Goal: Information Seeking & Learning: Learn about a topic

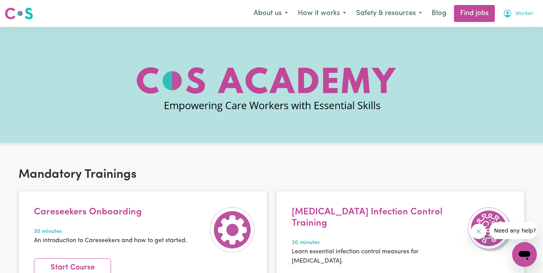
click at [520, 12] on span "Worker" at bounding box center [524, 14] width 18 height 8
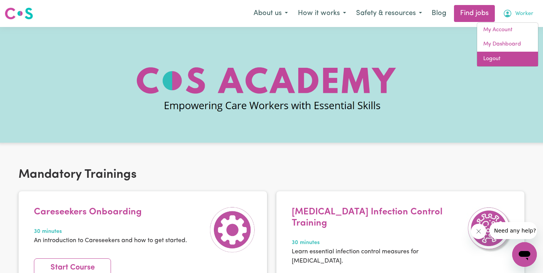
click at [513, 58] on link "Logout" at bounding box center [507, 59] width 61 height 15
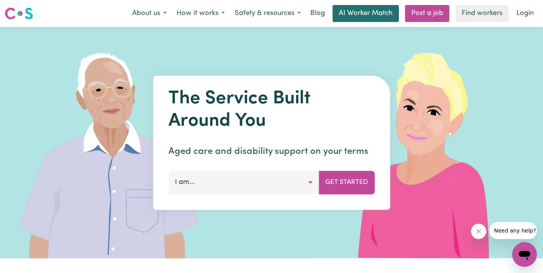
click at [353, 13] on link "AI Worker Match" at bounding box center [365, 13] width 66 height 17
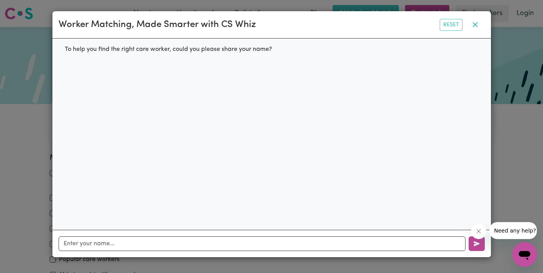
click at [478, 24] on button "button" at bounding box center [474, 24] width 19 height 15
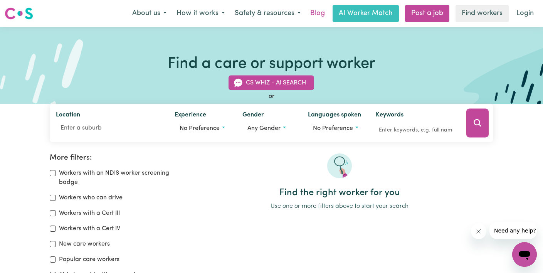
click at [317, 13] on link "Blog" at bounding box center [317, 13] width 24 height 17
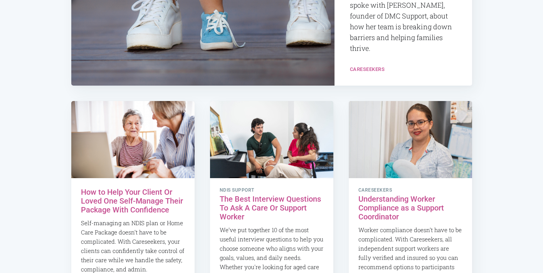
scroll to position [270, 0]
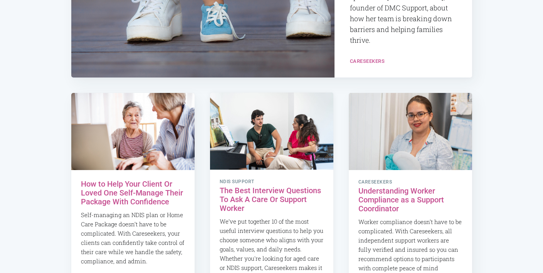
click at [266, 193] on h2 "The Best Interview Questions To Ask A Care Or Support Worker" at bounding box center [272, 199] width 104 height 27
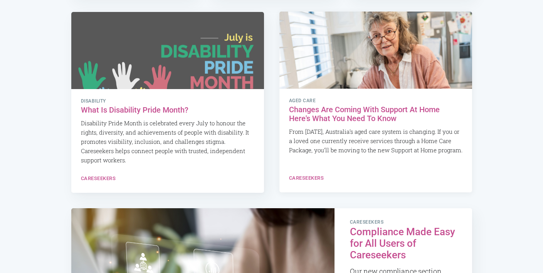
scroll to position [653, 0]
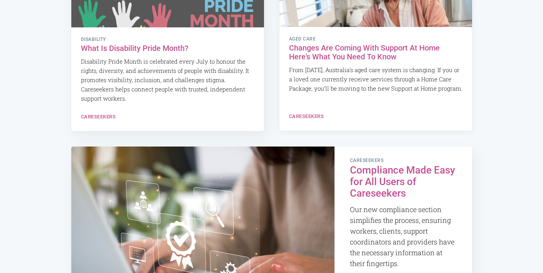
click at [354, 56] on h2 "Changes Are Coming With Support At Home Here's What You Need To Know" at bounding box center [375, 53] width 173 height 18
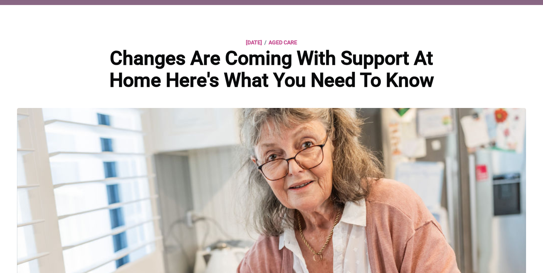
scroll to position [27, 0]
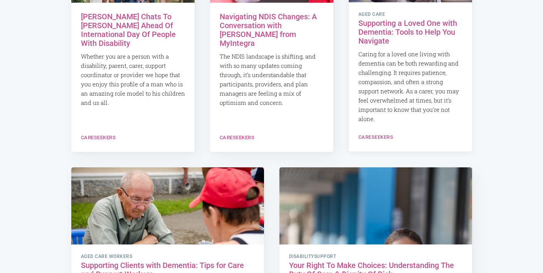
scroll to position [1183, 0]
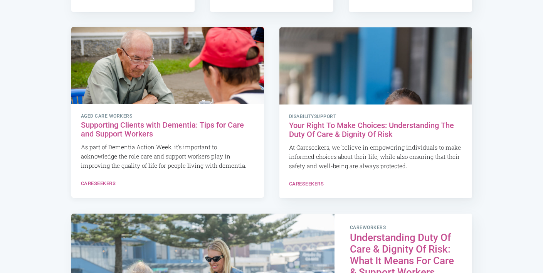
click at [136, 124] on h2 "Supporting Clients with Dementia: Tips for Care and Support Workers" at bounding box center [167, 130] width 173 height 18
